Goal: Check status

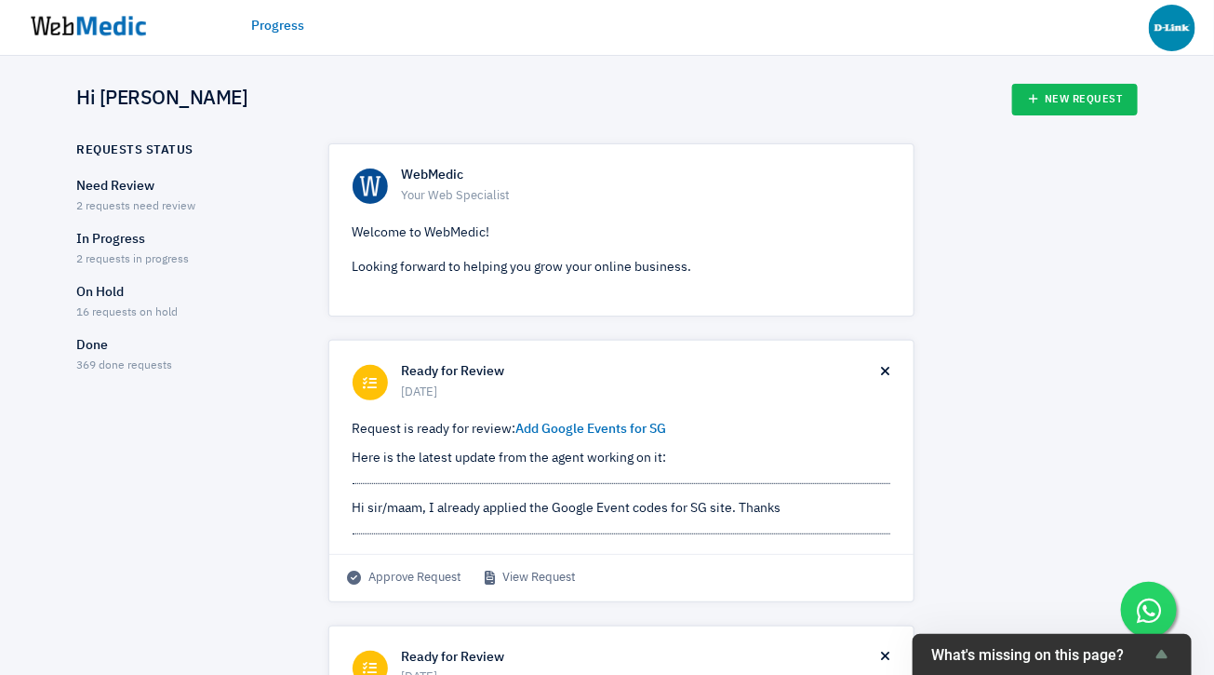
click at [121, 245] on p "In Progress" at bounding box center [186, 240] width 219 height 20
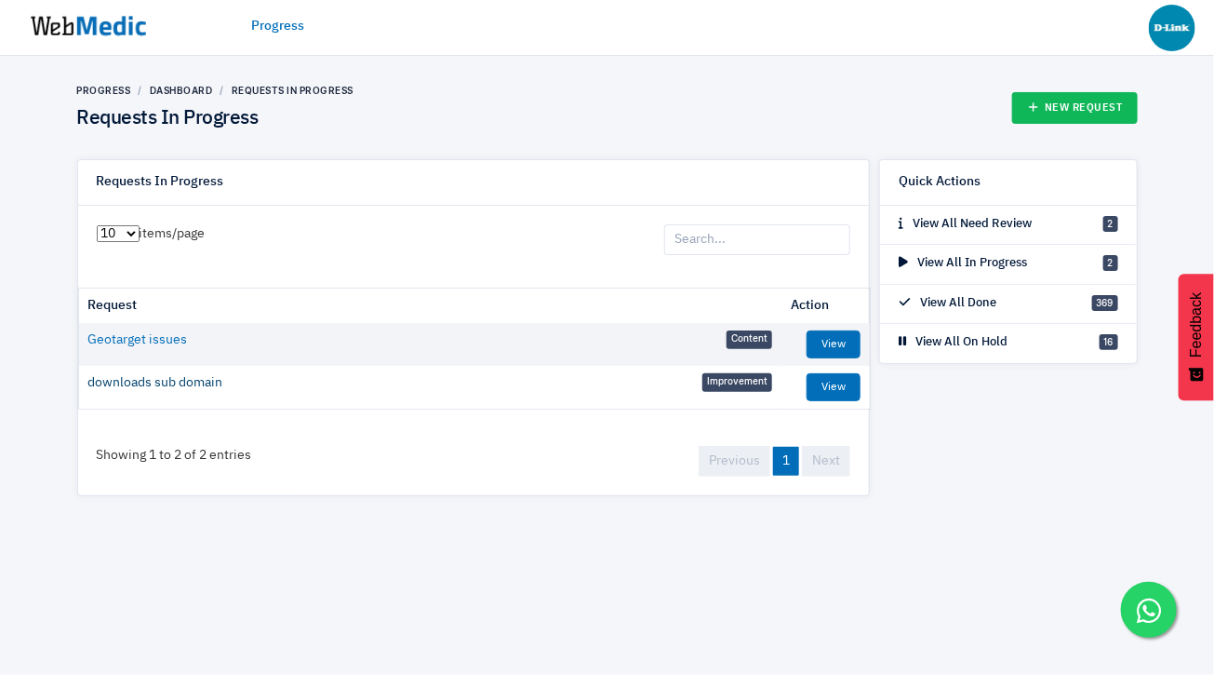
click at [167, 382] on link "downloads sub domain" at bounding box center [155, 383] width 135 height 20
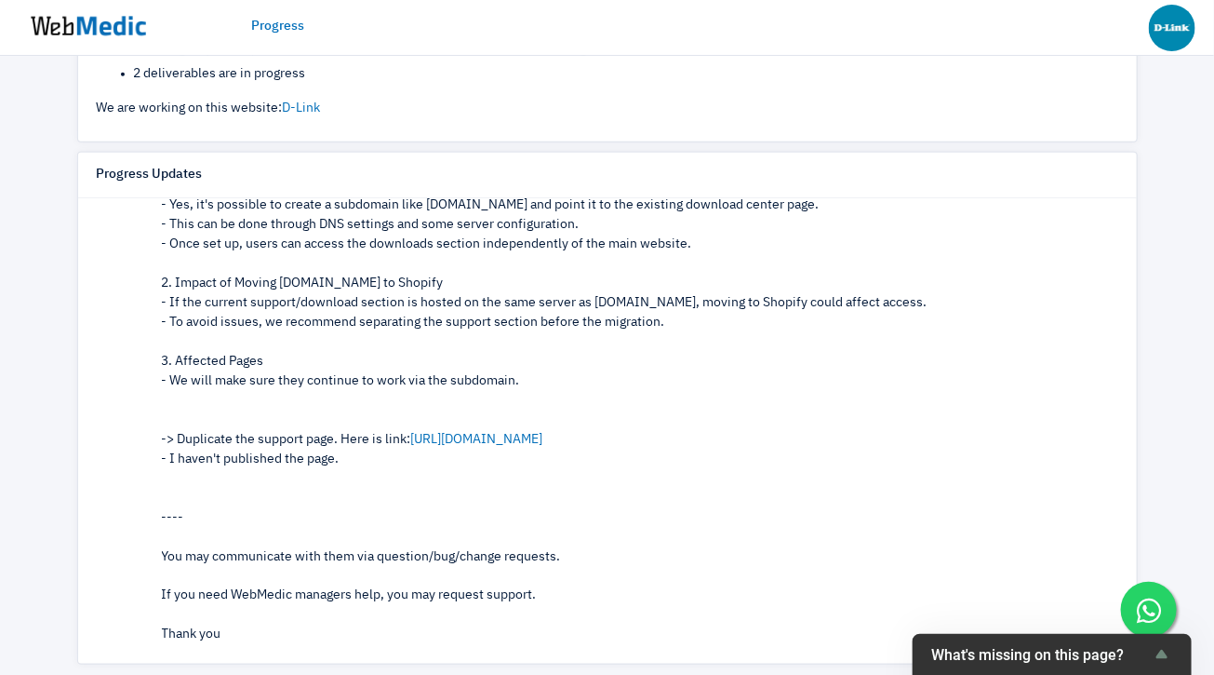
scroll to position [755, 0]
